Goal: Task Accomplishment & Management: Manage account settings

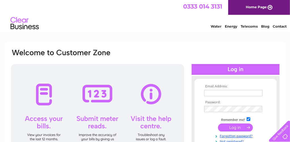
click at [230, 68] on div at bounding box center [236, 69] width 88 height 11
click at [221, 91] on input "text" at bounding box center [233, 93] width 58 height 6
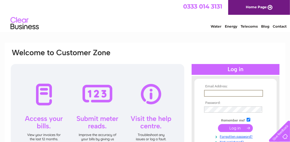
type input "mikeydb54@gmail.com"
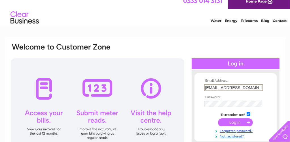
scroll to position [11, 0]
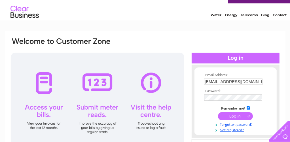
click at [237, 115] on input "submit" at bounding box center [235, 116] width 35 height 8
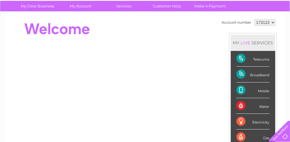
scroll to position [45, 0]
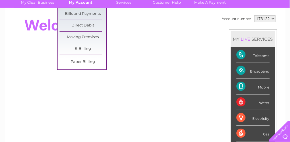
click at [89, 1] on link "My Account" at bounding box center [80, 2] width 47 height 10
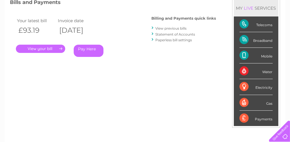
scroll to position [75, 0]
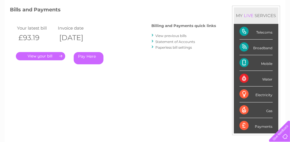
click at [178, 34] on link "View previous bills" at bounding box center [171, 35] width 31 height 4
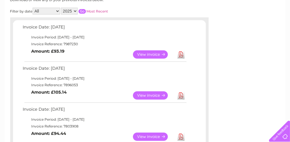
scroll to position [87, 0]
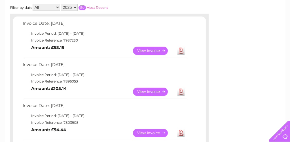
click at [152, 49] on link "View" at bounding box center [154, 51] width 42 height 8
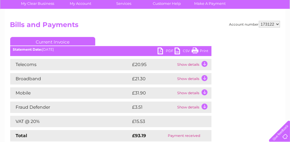
scroll to position [45, 0]
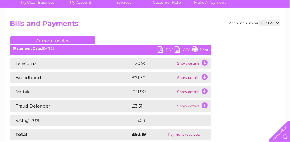
click at [205, 76] on td "Show details" at bounding box center [193, 77] width 35 height 11
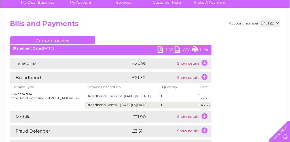
click at [204, 62] on td "Show details" at bounding box center [193, 63] width 35 height 11
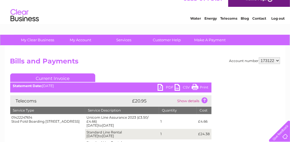
scroll to position [7, 0]
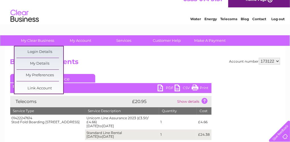
drag, startPoint x: 47, startPoint y: 62, endPoint x: 3, endPoint y: 65, distance: 44.0
click at [38, 63] on link "My Details" at bounding box center [39, 63] width 47 height 11
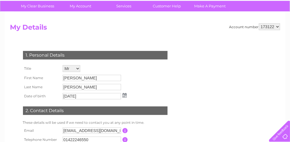
scroll to position [11, 0]
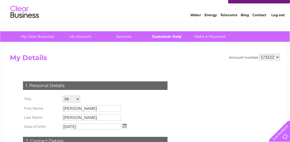
click at [176, 37] on link "Customer Help" at bounding box center [167, 36] width 47 height 10
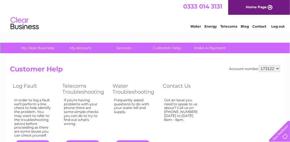
click at [232, 27] on link "Telecoms" at bounding box center [228, 26] width 17 height 4
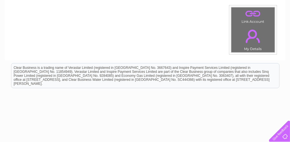
scroll to position [219, 0]
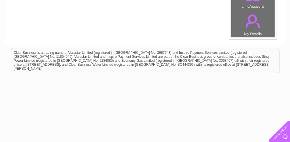
click at [257, 28] on link "." at bounding box center [253, 21] width 41 height 20
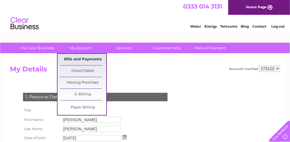
click at [88, 58] on link "Bills and Payments" at bounding box center [83, 59] width 47 height 11
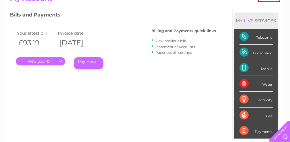
scroll to position [71, 0]
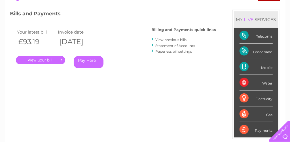
click at [177, 44] on link "Statement of Accounts" at bounding box center [176, 45] width 40 height 4
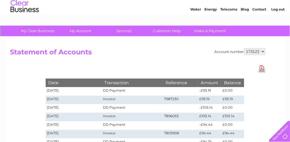
scroll to position [23, 0]
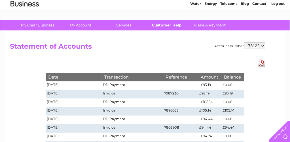
click at [171, 26] on link "Customer Help" at bounding box center [167, 25] width 47 height 10
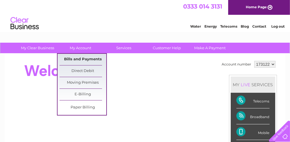
click at [94, 60] on link "Bills and Payments" at bounding box center [83, 59] width 47 height 11
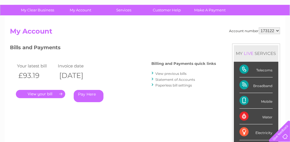
scroll to position [57, 0]
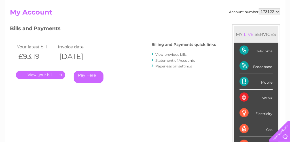
click at [48, 72] on link "." at bounding box center [40, 75] width 49 height 8
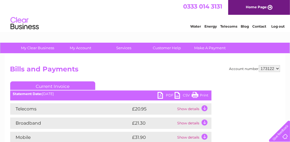
click at [48, 72] on h2 "Bills and Payments" at bounding box center [145, 70] width 270 height 11
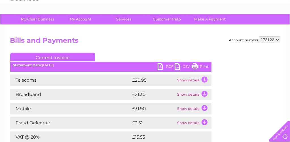
scroll to position [34, 0]
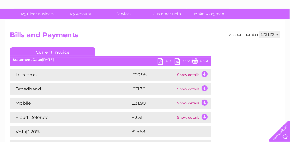
click at [203, 75] on td "Show details" at bounding box center [193, 74] width 35 height 11
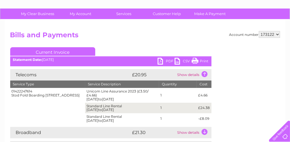
click at [290, 136] on div at bounding box center [278, 129] width 23 height 23
click at [211, 34] on h2 "Bills and Payments" at bounding box center [145, 36] width 270 height 11
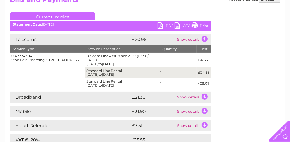
scroll to position [64, 0]
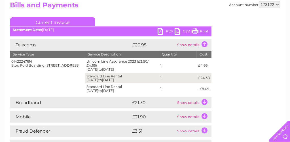
click at [205, 101] on td "Show details" at bounding box center [193, 102] width 35 height 11
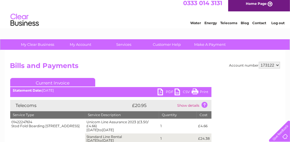
scroll to position [0, 0]
